Goal: Use online tool/utility: Use online tool/utility

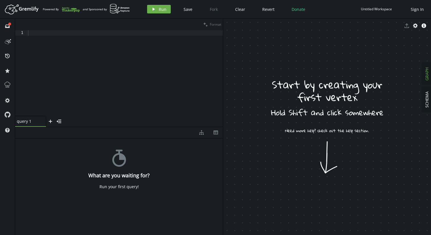
click at [169, 96] on div at bounding box center [125, 78] width 197 height 96
drag, startPoint x: 358, startPoint y: 134, endPoint x: 431, endPoint y: 34, distance: 124.0
click at [431, 36] on div "SCHEMA GRAPH Start by creating your first vertex Hold Shift and click somewhere…" at bounding box center [327, 127] width 208 height 216
drag, startPoint x: 352, startPoint y: 132, endPoint x: 317, endPoint y: 27, distance: 111.1
click at [317, 28] on div "export cog info-sign" at bounding box center [327, 127] width 208 height 216
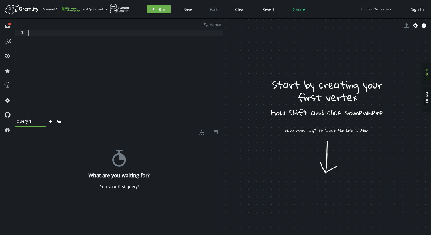
click at [154, 74] on div at bounding box center [125, 78] width 196 height 96
type textarea "g.V()"
click at [162, 11] on span "Run" at bounding box center [163, 9] width 8 height 5
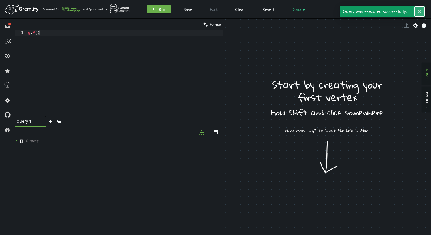
click at [420, 11] on icon "cross" at bounding box center [420, 11] width 5 height 5
click at [122, 47] on div "g . V ( )" at bounding box center [125, 78] width 196 height 96
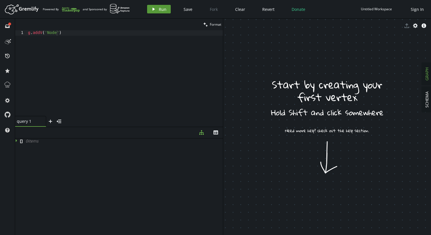
click at [159, 12] on button "play Run" at bounding box center [159, 9] width 24 height 9
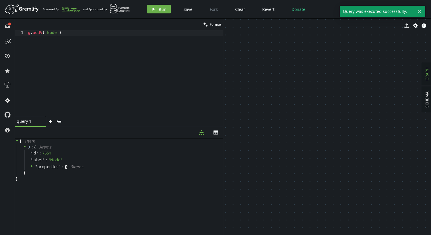
drag, startPoint x: 341, startPoint y: 130, endPoint x: 408, endPoint y: 87, distance: 79.4
drag, startPoint x: 340, startPoint y: 131, endPoint x: 245, endPoint y: 135, distance: 94.8
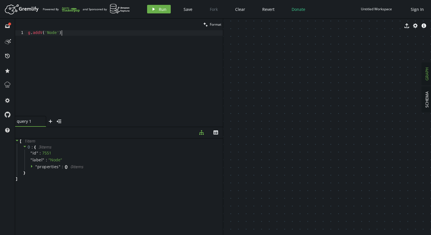
click at [79, 88] on div "g . addV ( 'Node' )" at bounding box center [125, 78] width 196 height 96
click at [155, 11] on icon "play" at bounding box center [153, 9] width 5 height 5
click at [417, 11] on button "cross" at bounding box center [420, 11] width 9 height 9
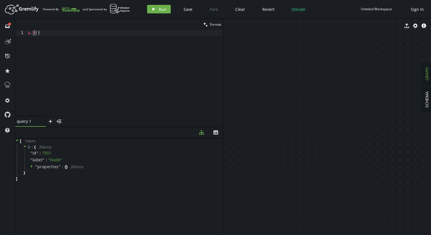
click at [427, 77] on span "GRAPH" at bounding box center [426, 73] width 5 height 13
click at [426, 94] on span "SCHEMA" at bounding box center [426, 99] width 5 height 16
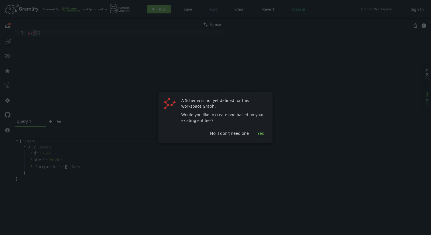
click at [256, 135] on button "Yes" at bounding box center [261, 133] width 12 height 9
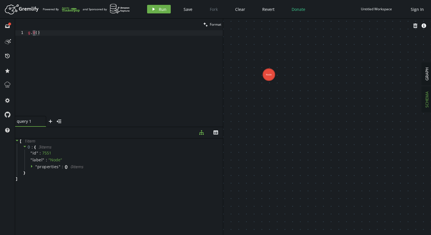
drag, startPoint x: 240, startPoint y: 67, endPoint x: 283, endPoint y: 121, distance: 68.8
click at [247, 29] on div "Node" at bounding box center [237, 26] width 29 height 14
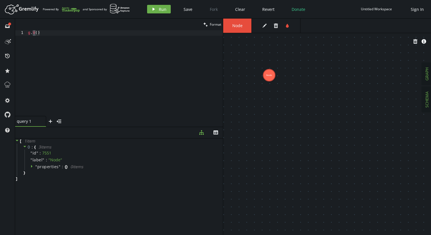
click at [428, 77] on span "GRAPH" at bounding box center [426, 73] width 5 height 13
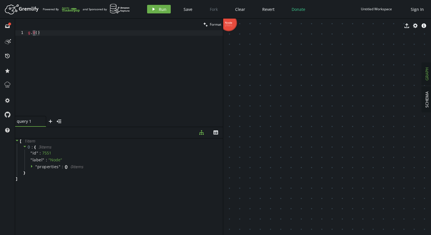
drag, startPoint x: 326, startPoint y: 69, endPoint x: 404, endPoint y: 130, distance: 99.5
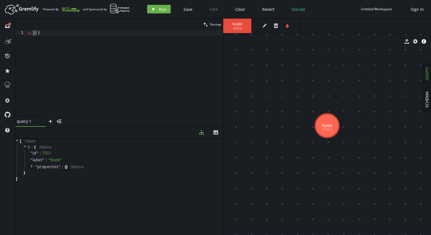
click at [163, 69] on div "g . V ( )" at bounding box center [125, 78] width 196 height 96
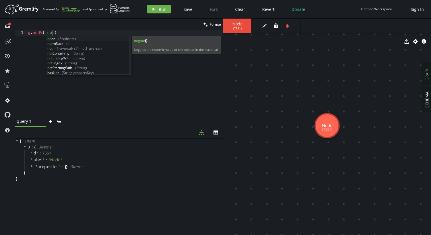
scroll to position [0, 29]
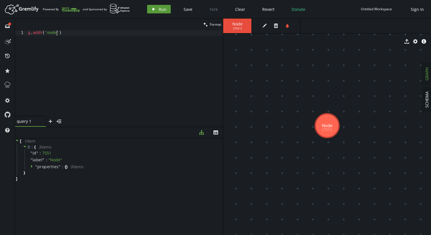
type textarea "g.addV('node')"
click at [159, 8] on span "Run" at bounding box center [163, 9] width 8 height 5
click at [125, 51] on div "g . addV ( 'node' )" at bounding box center [125, 78] width 196 height 96
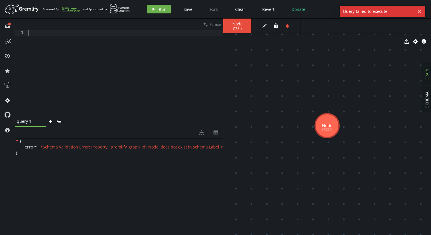
scroll to position [0, 0]
click at [46, 34] on div "g . addV ( 'node' )" at bounding box center [125, 78] width 196 height 96
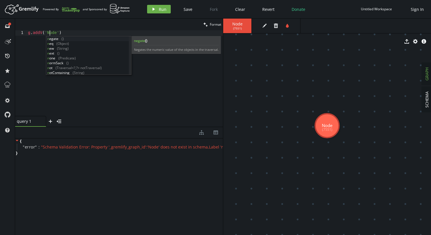
scroll to position [0, 21]
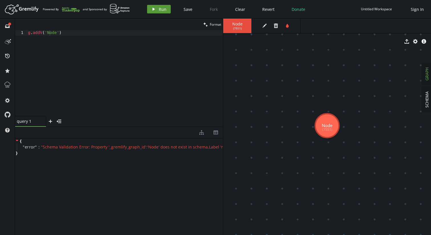
click at [153, 9] on icon "button" at bounding box center [154, 9] width 2 height 3
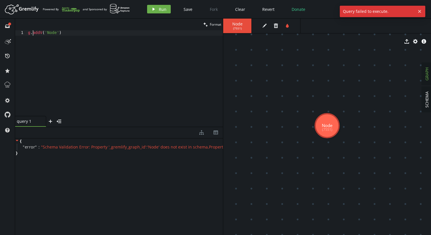
click at [32, 34] on div "g . addV ( 'Node' )" at bounding box center [125, 78] width 196 height 96
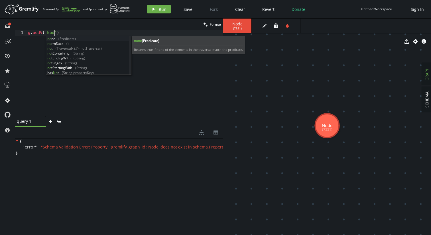
scroll to position [0, 29]
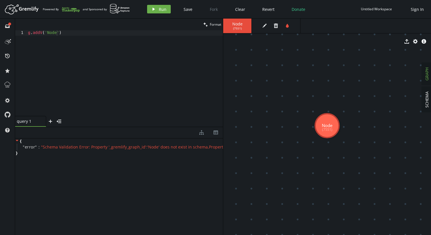
click at [159, 4] on div "Artboard Created with Sketch. Powered By and Sponsored by play Run Save Fork Cl…" at bounding box center [216, 8] width 426 height 11
click at [159, 7] on span "Run" at bounding box center [163, 9] width 8 height 5
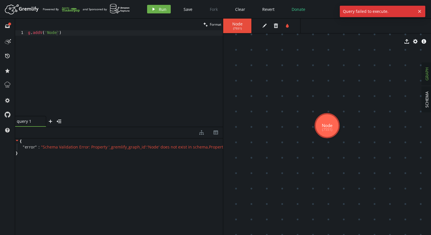
click at [56, 34] on div "g . addV ( 'Node' )" at bounding box center [125, 78] width 196 height 96
type textarea "g.addV('Node2')"
click at [164, 7] on span "Run" at bounding box center [163, 9] width 8 height 5
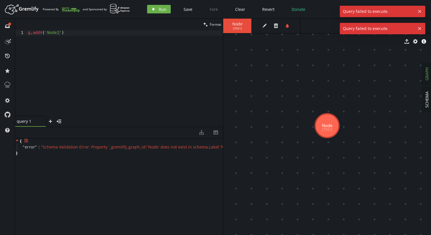
scroll to position [0, 61]
click at [122, 147] on span "" Schema Validation Error: Property '_gremlify_graph_id':'Node' does not exist …" at bounding box center [102, 146] width 244 height 5
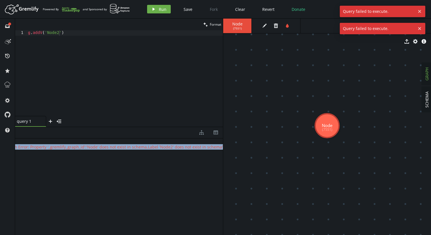
click at [122, 147] on span "" Schema Validation Error: Property '_gremlify_graph_id':'Node' does not exist …" at bounding box center [102, 146] width 244 height 5
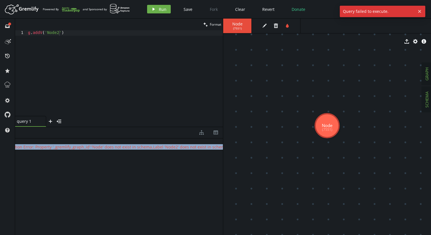
click at [429, 96] on span "SCHEMA" at bounding box center [426, 99] width 5 height 16
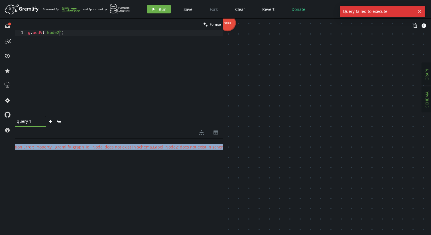
click at [429, 72] on span "GRAPH" at bounding box center [426, 73] width 5 height 13
